Goal: Task Accomplishment & Management: Use online tool/utility

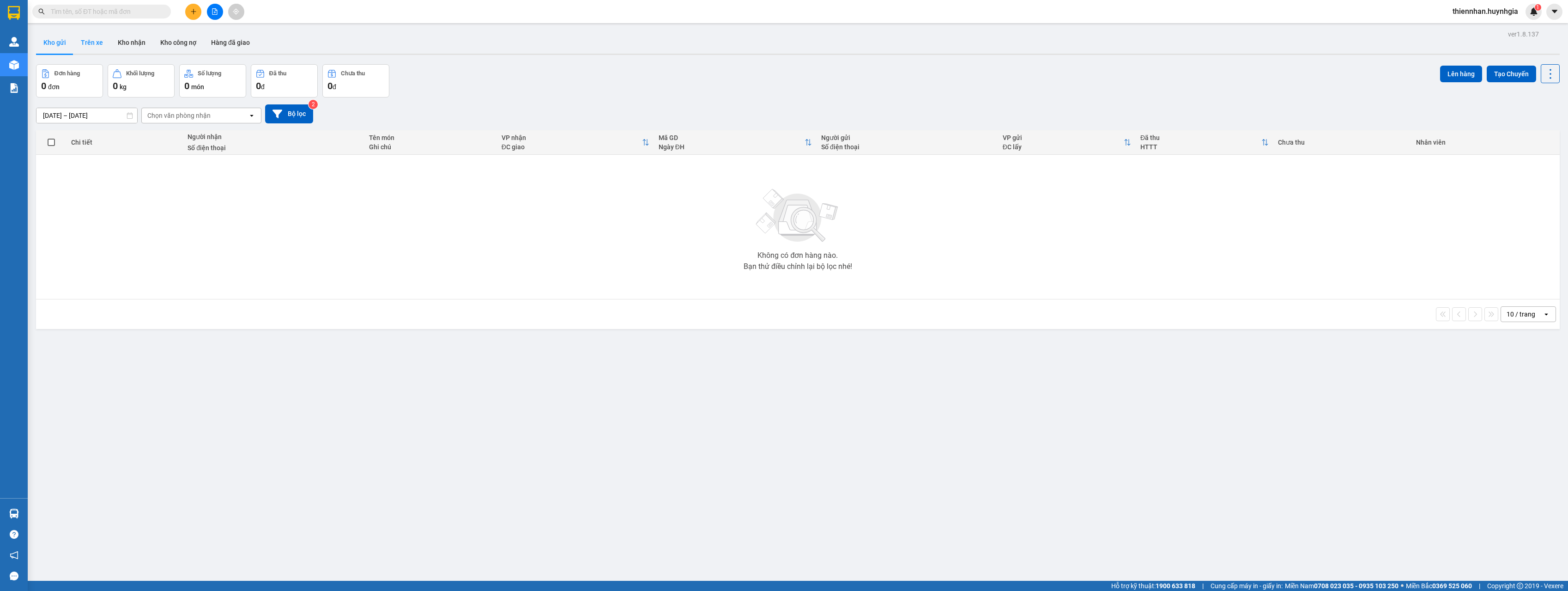
click at [96, 43] on button "Trên xe" at bounding box center [92, 42] width 37 height 22
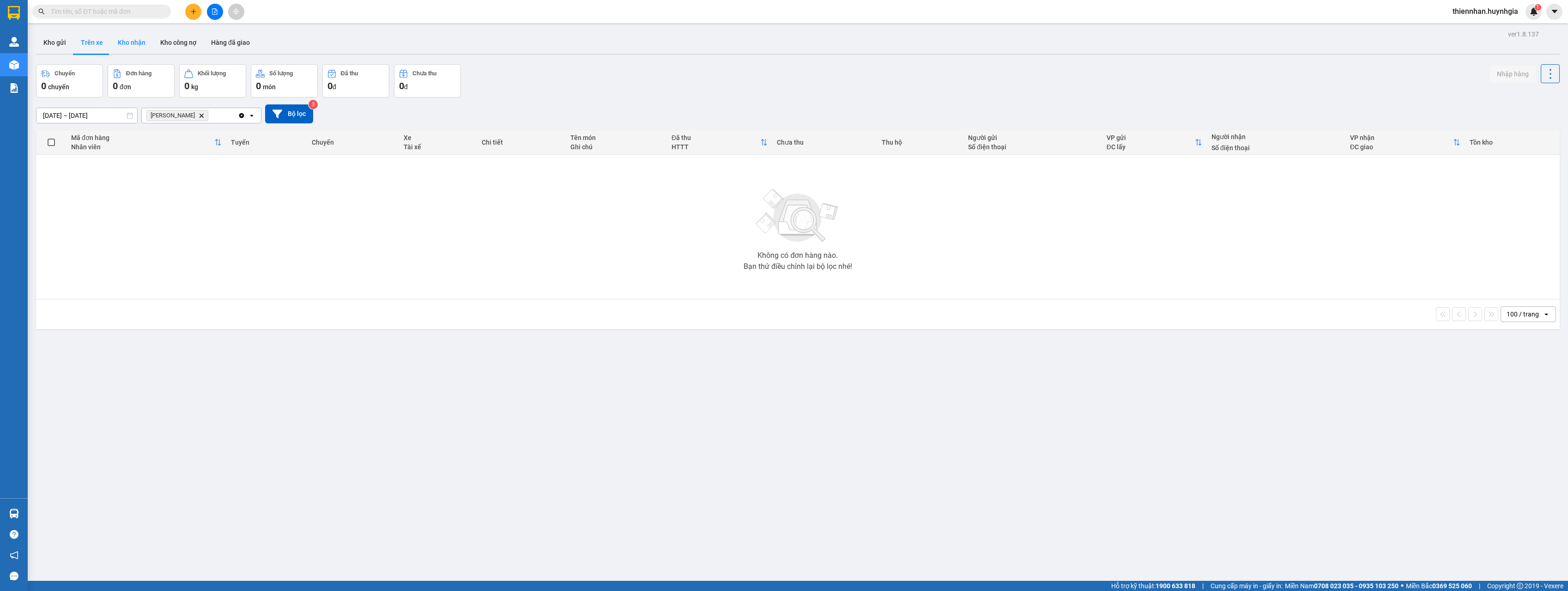
click at [128, 42] on button "Kho nhận" at bounding box center [132, 42] width 43 height 22
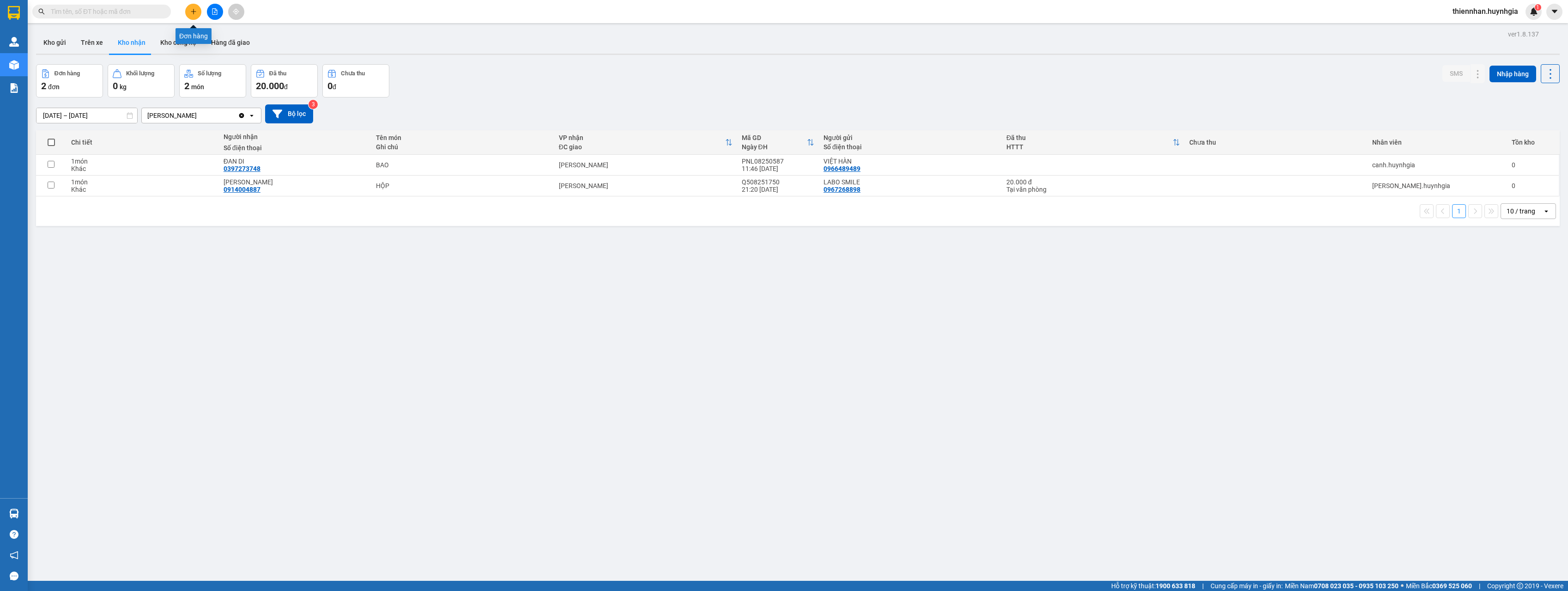
click at [192, 13] on icon "plus" at bounding box center [193, 11] width 6 height 6
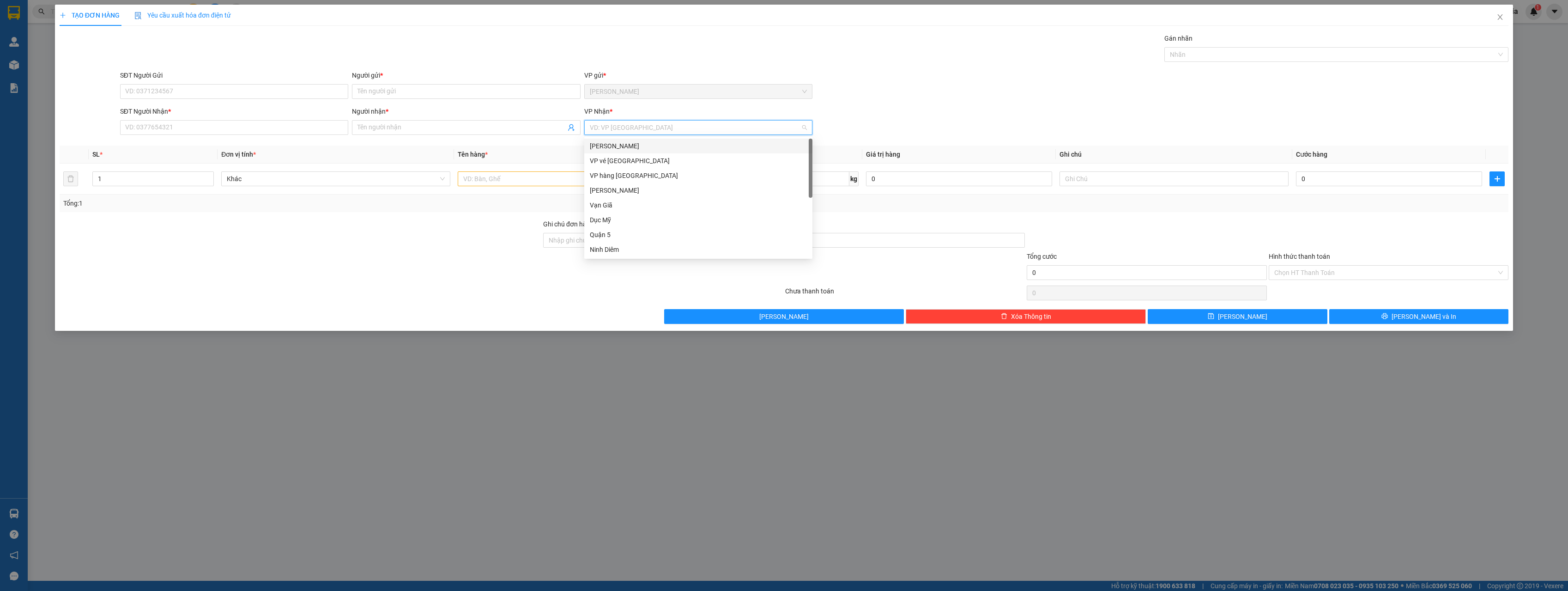
click at [665, 128] on input "search" at bounding box center [695, 128] width 211 height 14
click at [952, 101] on div "SĐT Người Gửi VD: 0371234567 Người gửi * Tên người gửi VP gửi * [PERSON_NAME]" at bounding box center [815, 86] width 1392 height 32
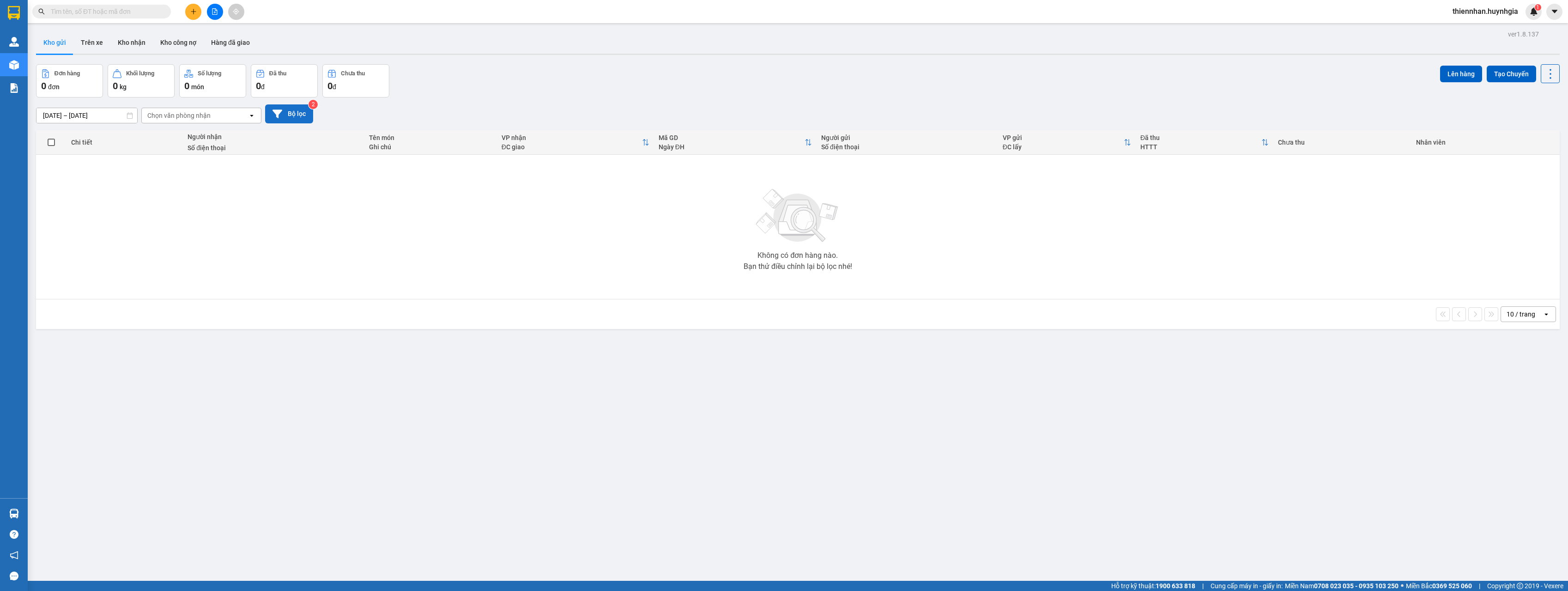
click at [298, 111] on button "Bộ lọc" at bounding box center [289, 114] width 48 height 19
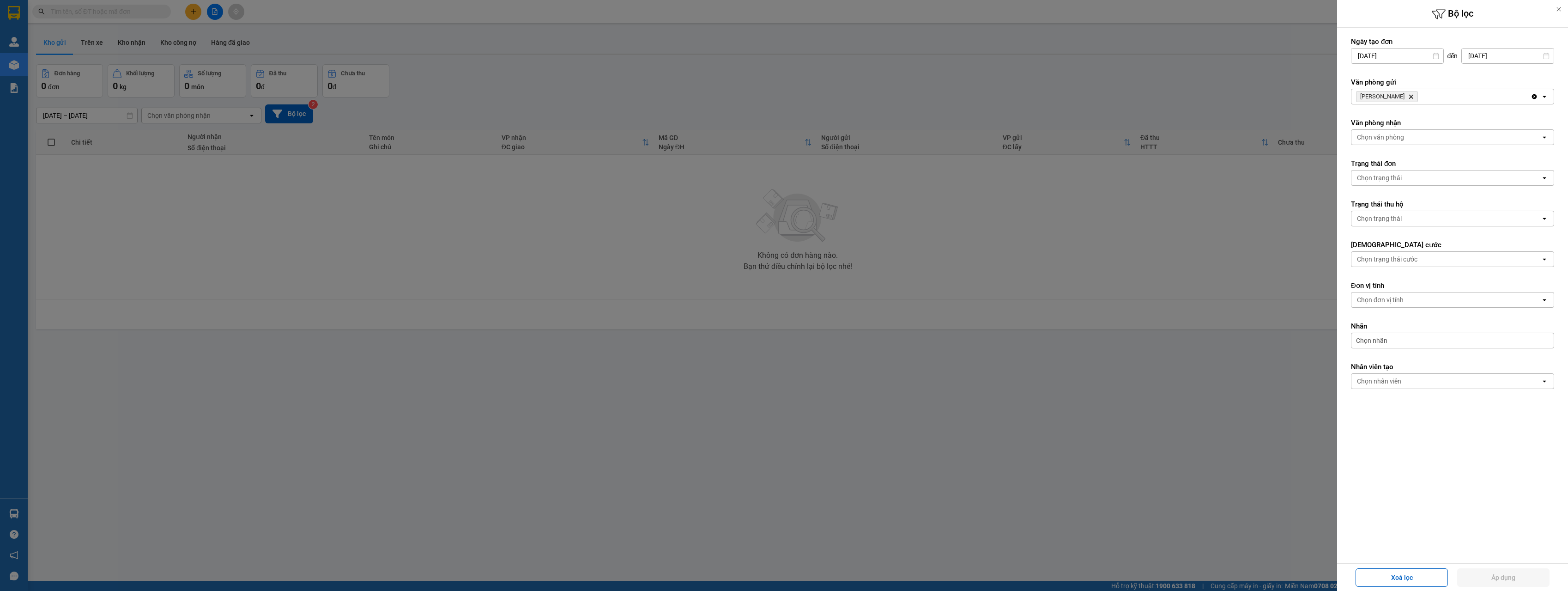
click at [820, 70] on div at bounding box center [784, 295] width 1568 height 591
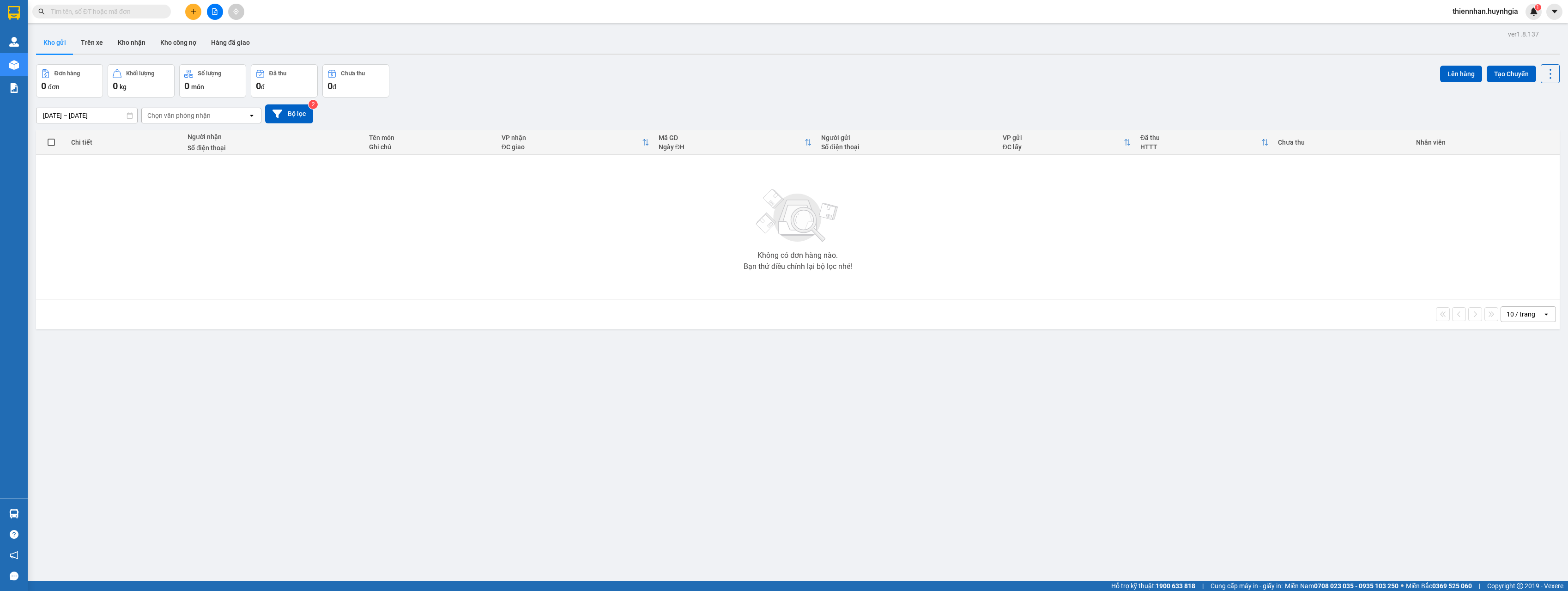
click at [138, 11] on input "text" at bounding box center [105, 11] width 109 height 10
click at [99, 43] on button "Trên xe" at bounding box center [92, 42] width 37 height 22
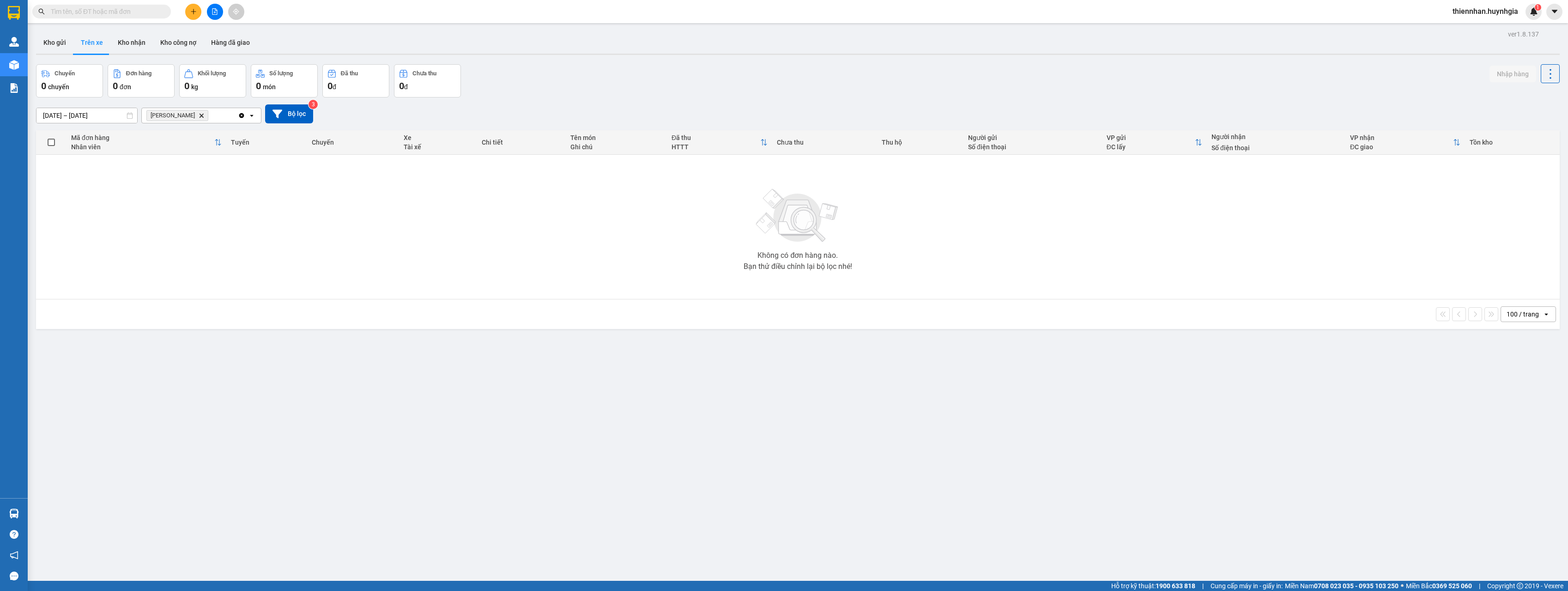
click at [110, 6] on input "text" at bounding box center [105, 11] width 109 height 10
click at [55, 41] on button "Kho gửi" at bounding box center [54, 42] width 37 height 22
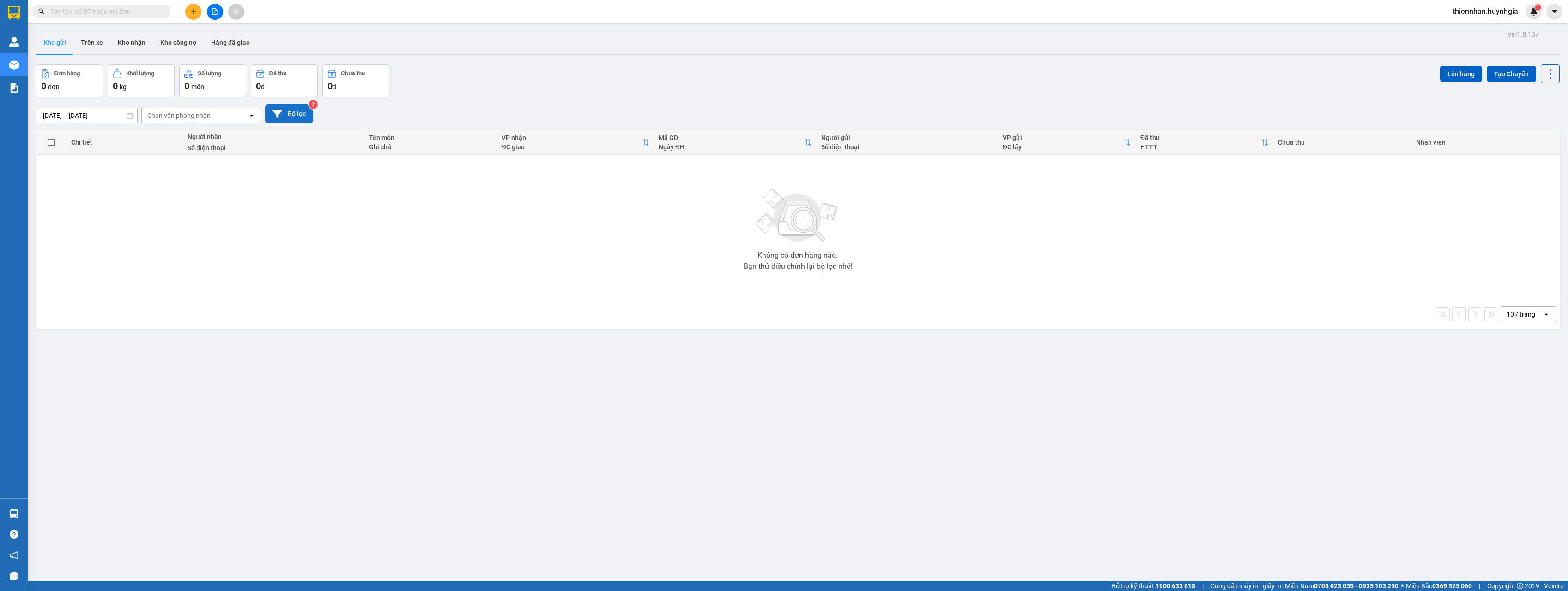
click at [299, 107] on button "Bộ lọc" at bounding box center [289, 114] width 48 height 19
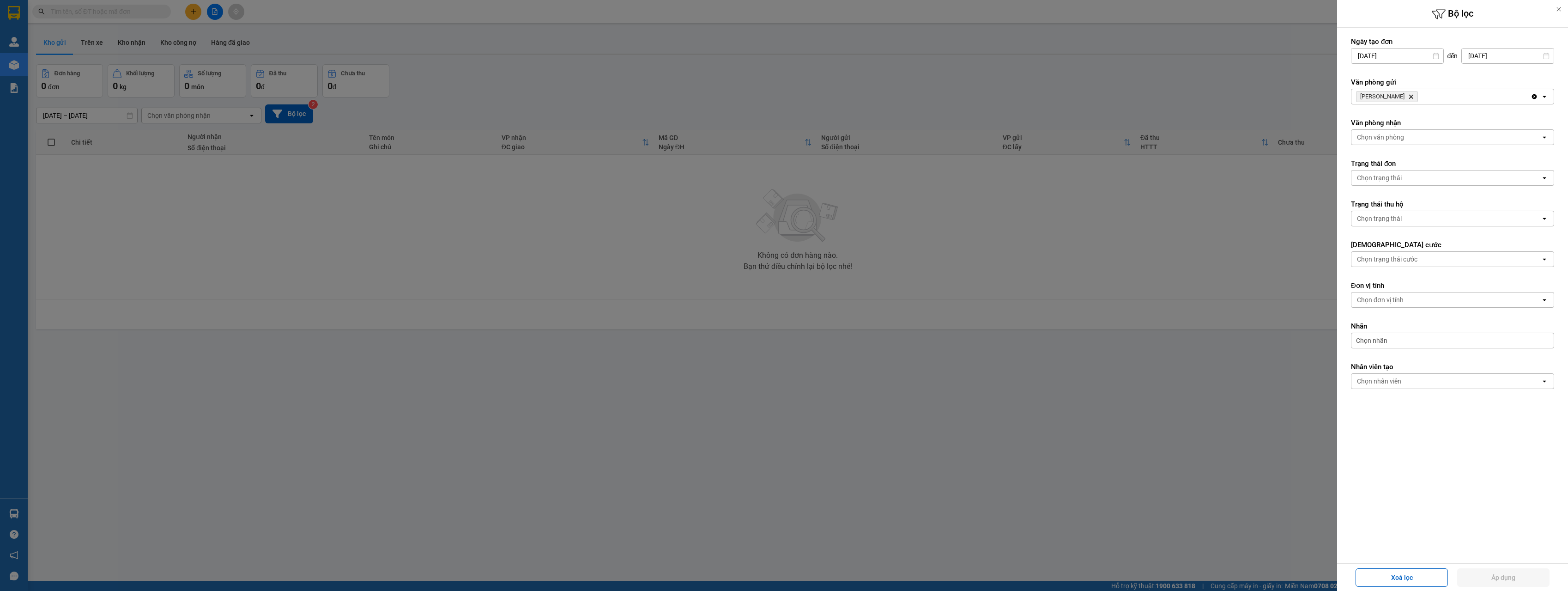
click at [1392, 131] on div "Chọn văn phòng" at bounding box center [1446, 137] width 189 height 14
drag, startPoint x: 950, startPoint y: 77, endPoint x: 918, endPoint y: 79, distance: 32.1
click at [941, 81] on div at bounding box center [784, 295] width 1568 height 591
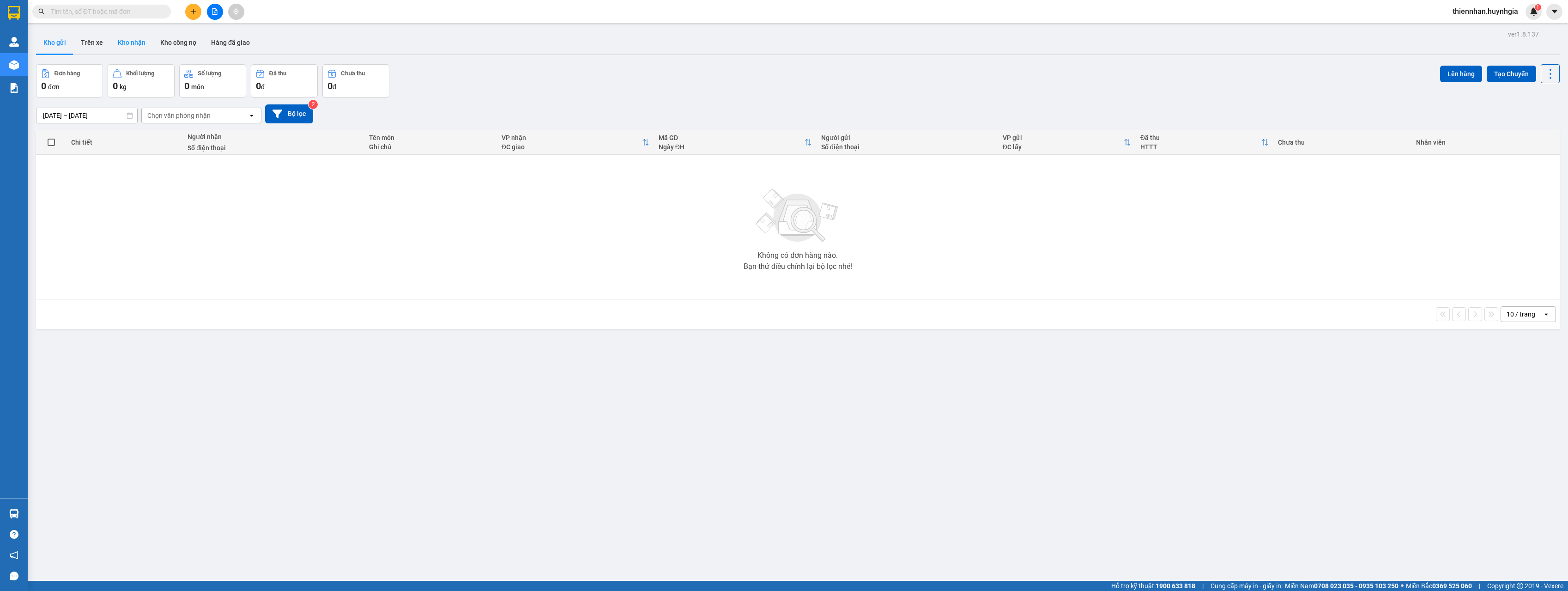
click at [137, 37] on button "Kho nhận" at bounding box center [132, 42] width 43 height 22
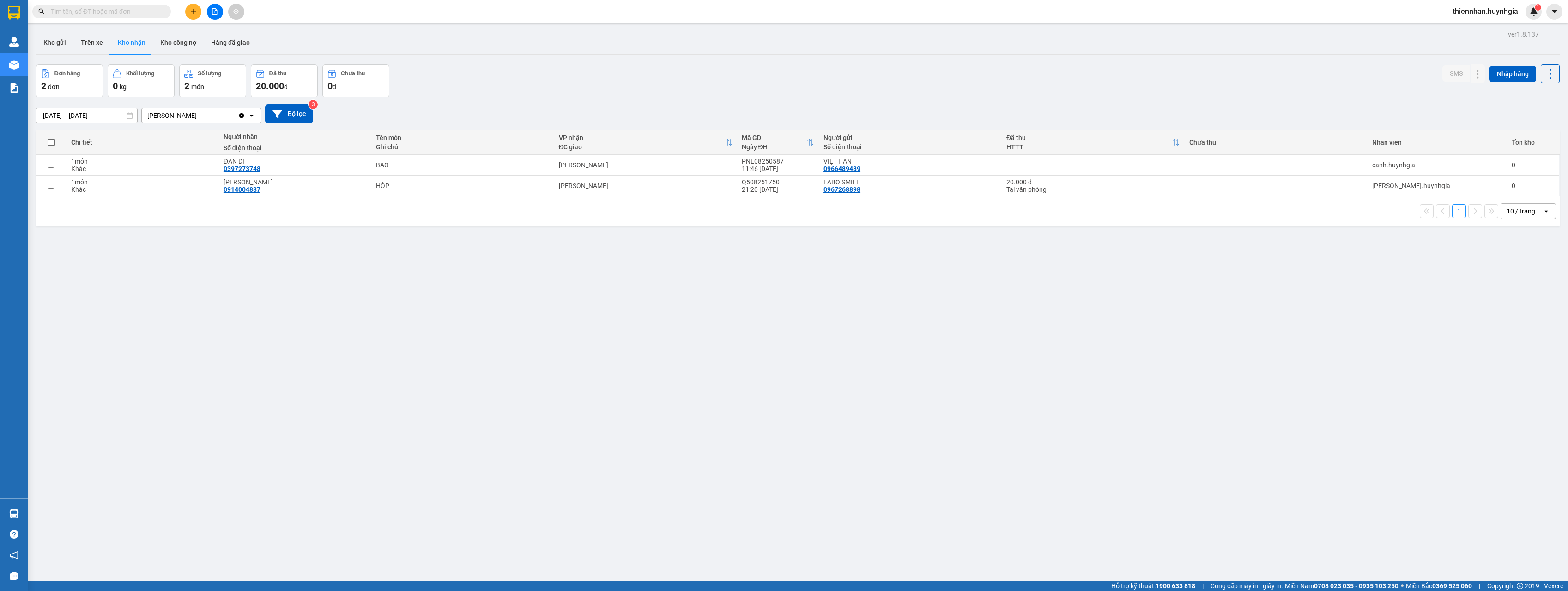
click at [202, 13] on div at bounding box center [215, 12] width 69 height 16
click at [195, 11] on icon "plus" at bounding box center [193, 11] width 6 height 6
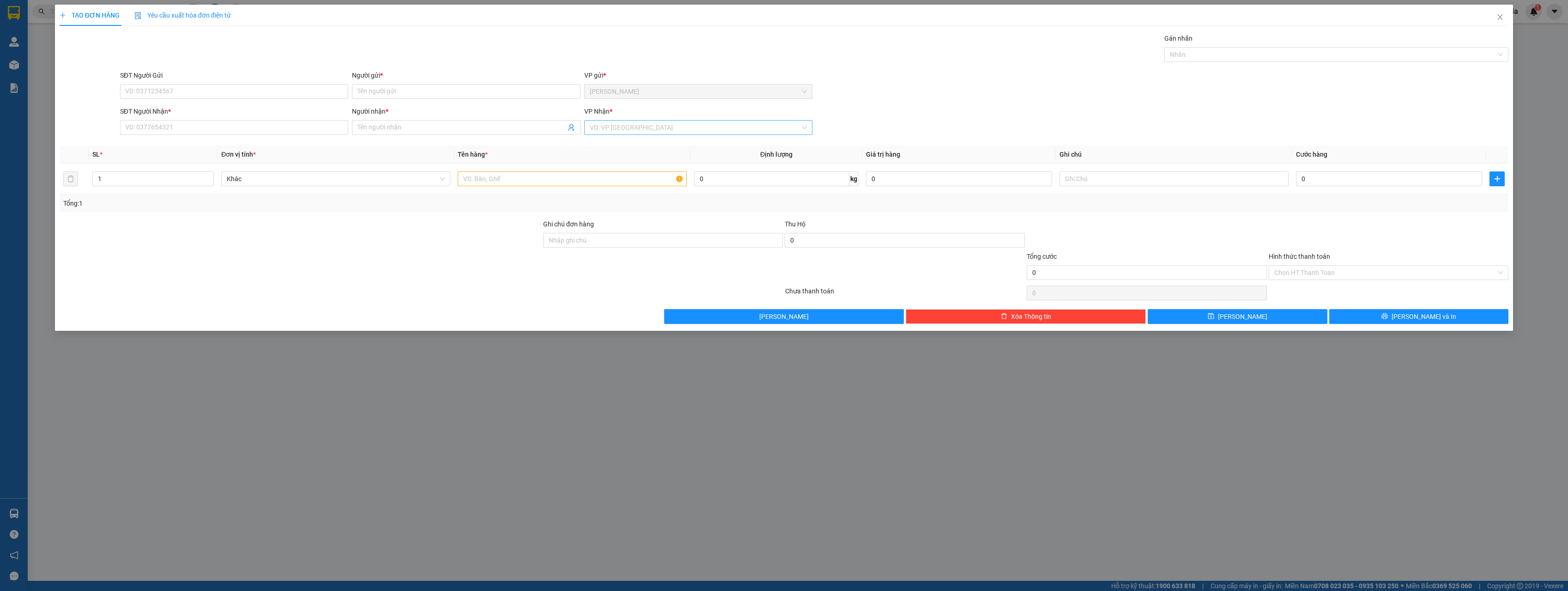
click at [713, 126] on input "search" at bounding box center [695, 128] width 211 height 14
